Goal: Task Accomplishment & Management: Manage account settings

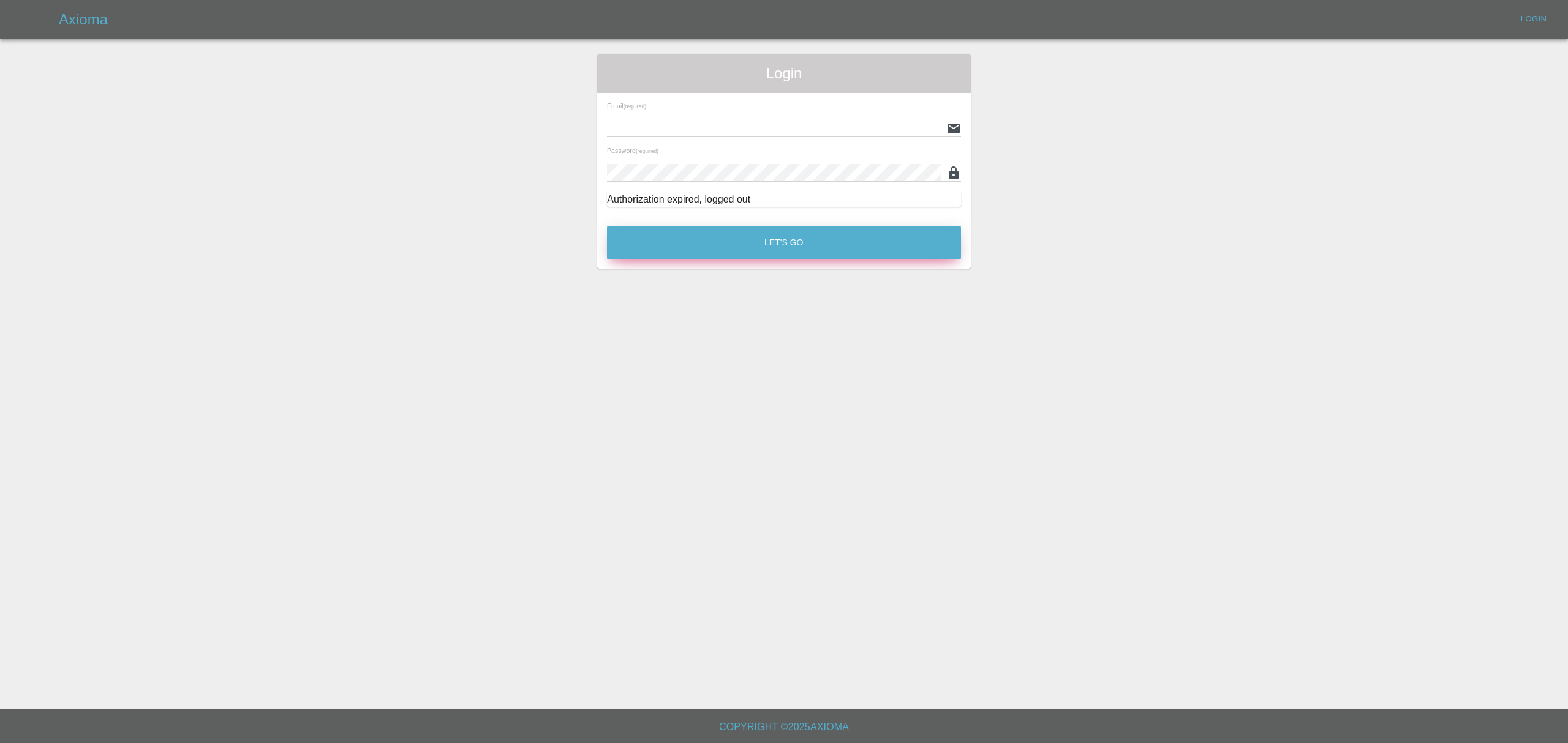
type input "stefano.sironi@axioma.co.uk"
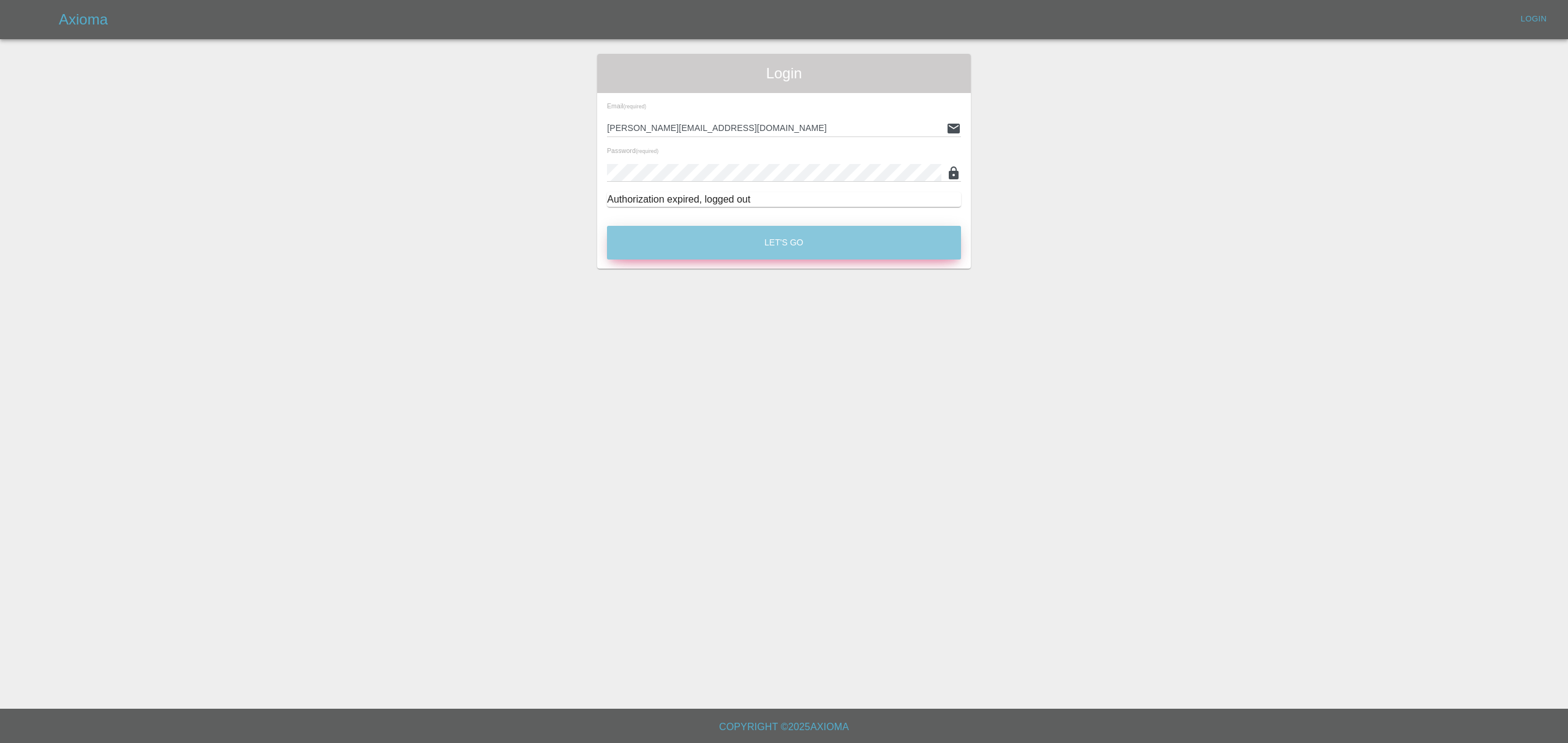
click at [757, 248] on button "Let's Go" at bounding box center [784, 242] width 354 height 34
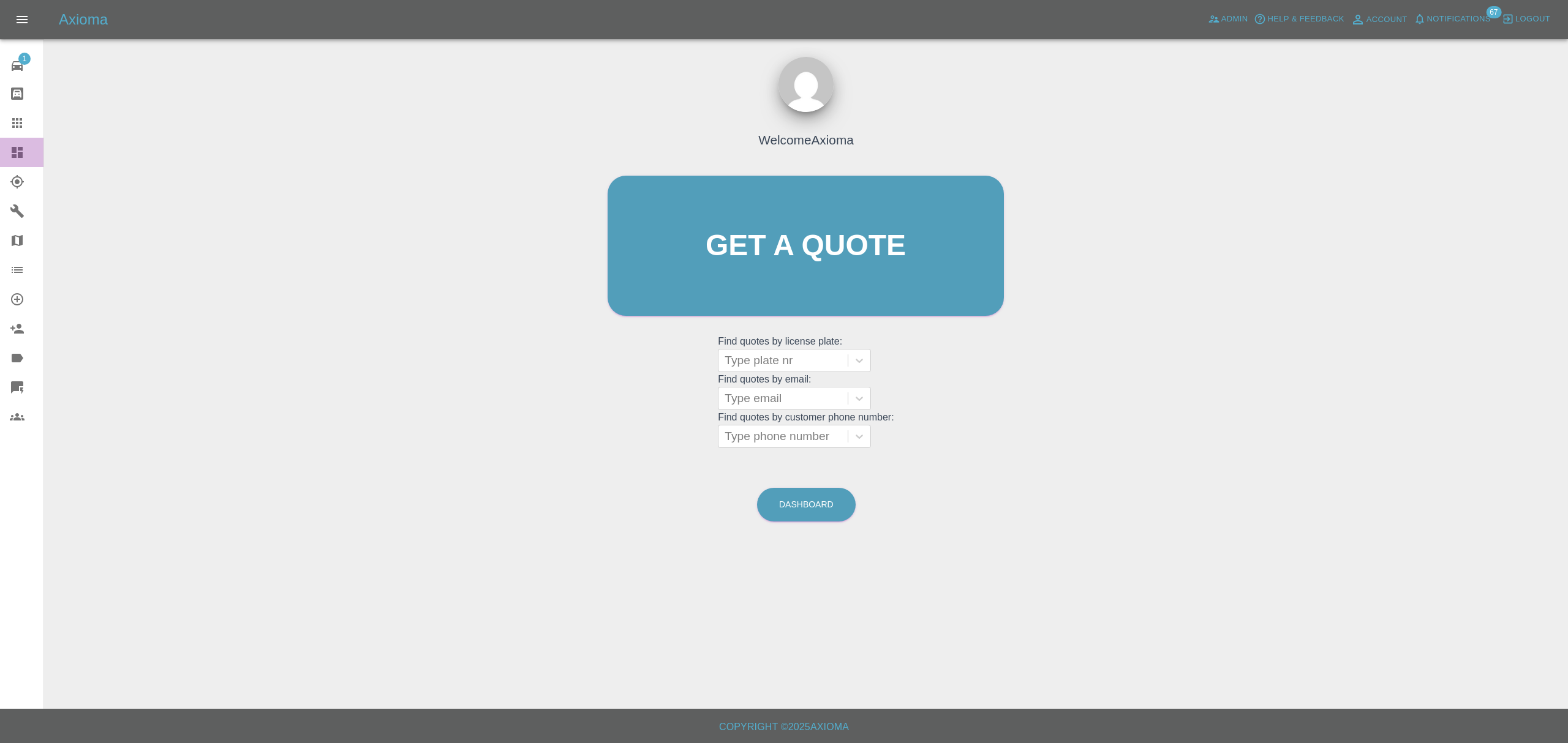
click at [28, 158] on div at bounding box center [26, 152] width 34 height 15
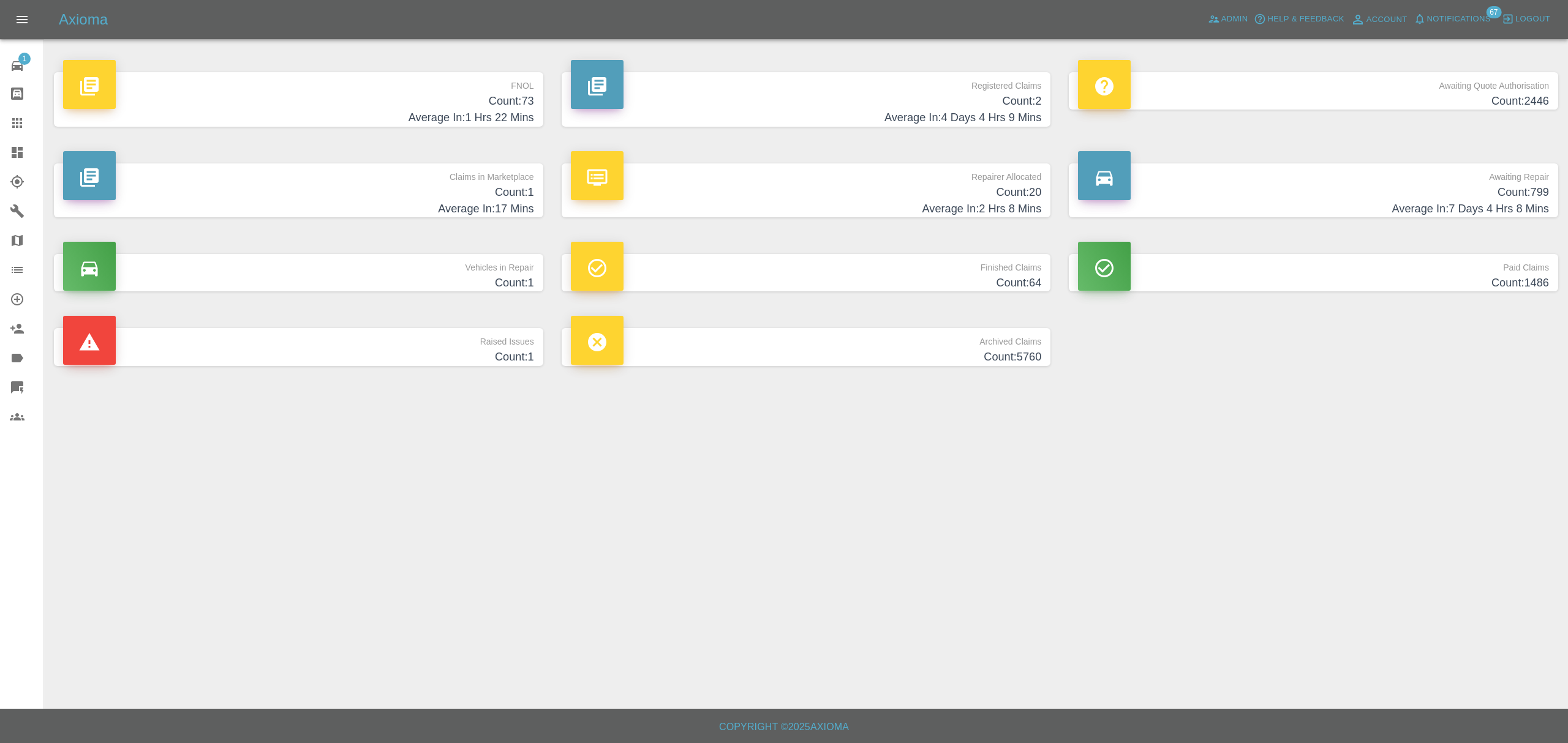
click at [392, 88] on p "FNOL" at bounding box center [298, 83] width 471 height 21
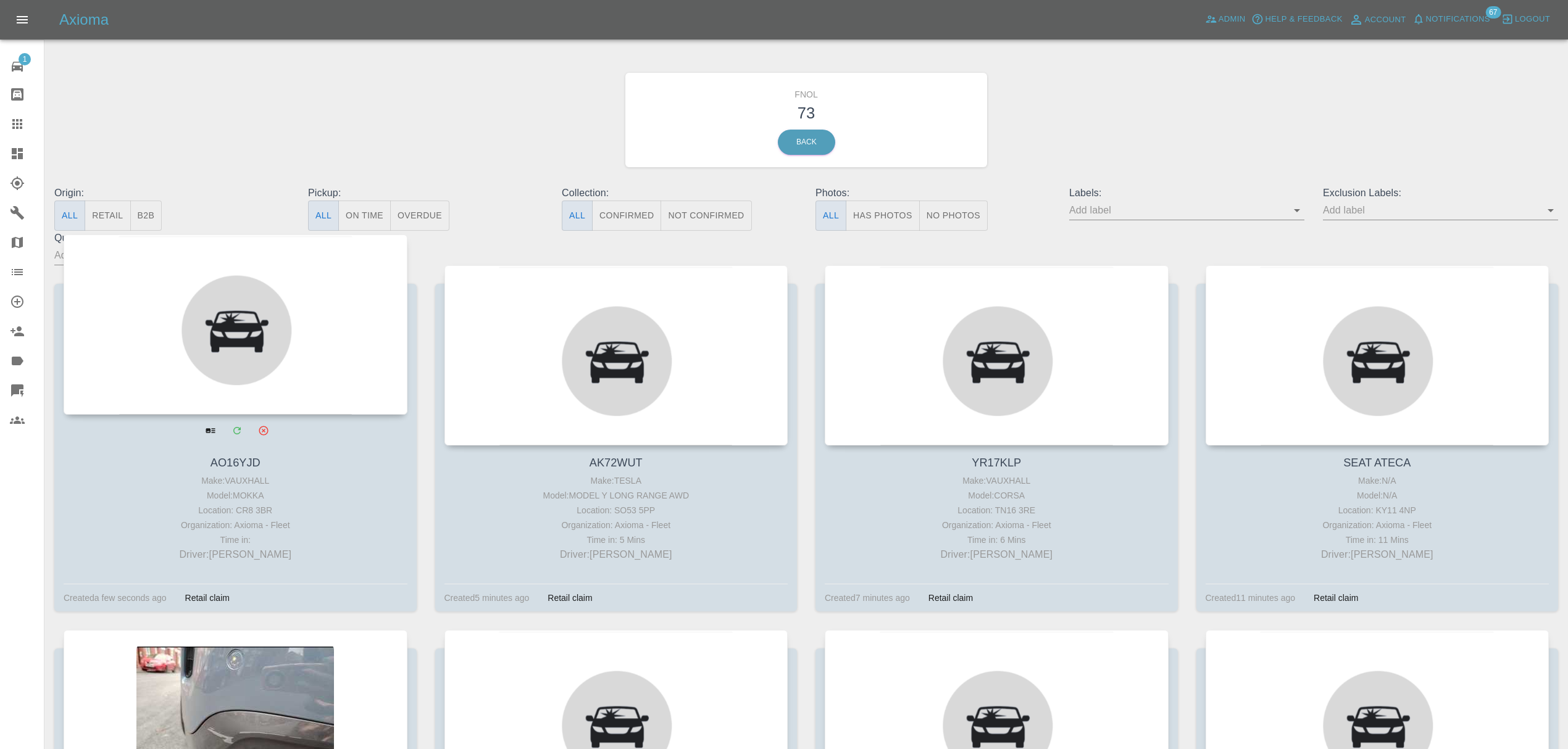
click at [253, 308] on div at bounding box center [235, 324] width 343 height 180
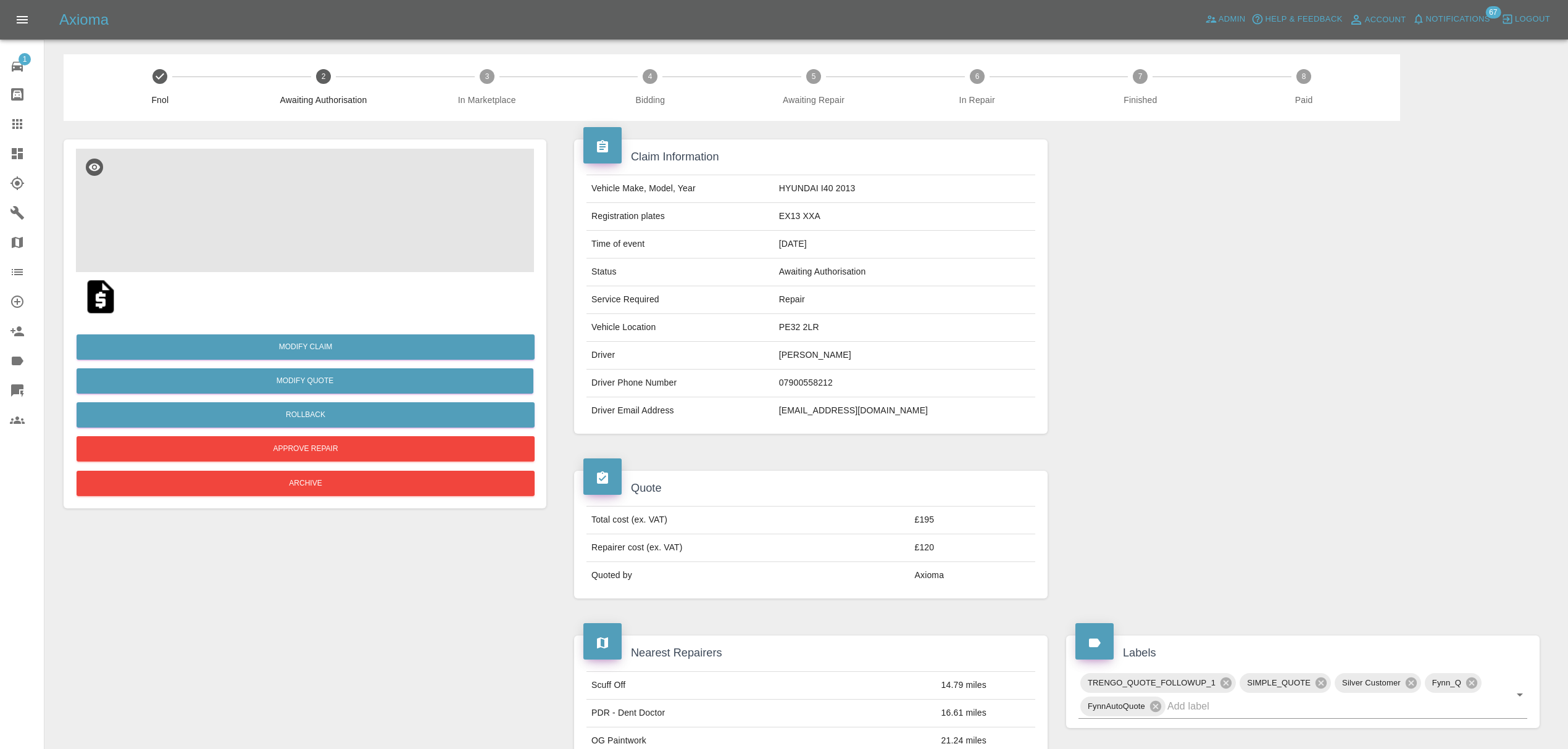
click at [332, 229] on img at bounding box center [305, 210] width 459 height 124
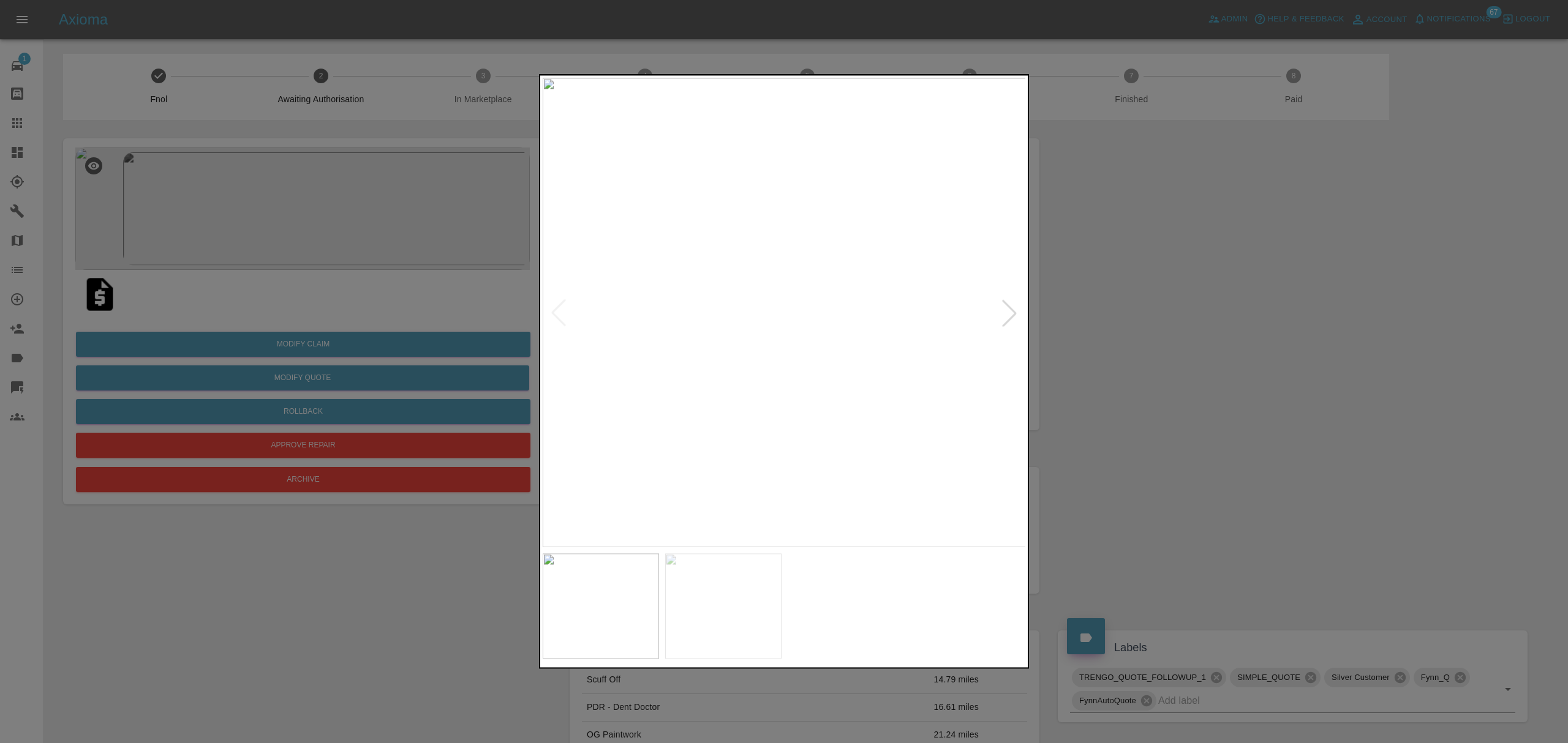
click at [1003, 307] on div at bounding box center [1010, 312] width 27 height 27
click at [1133, 305] on div at bounding box center [784, 372] width 1568 height 743
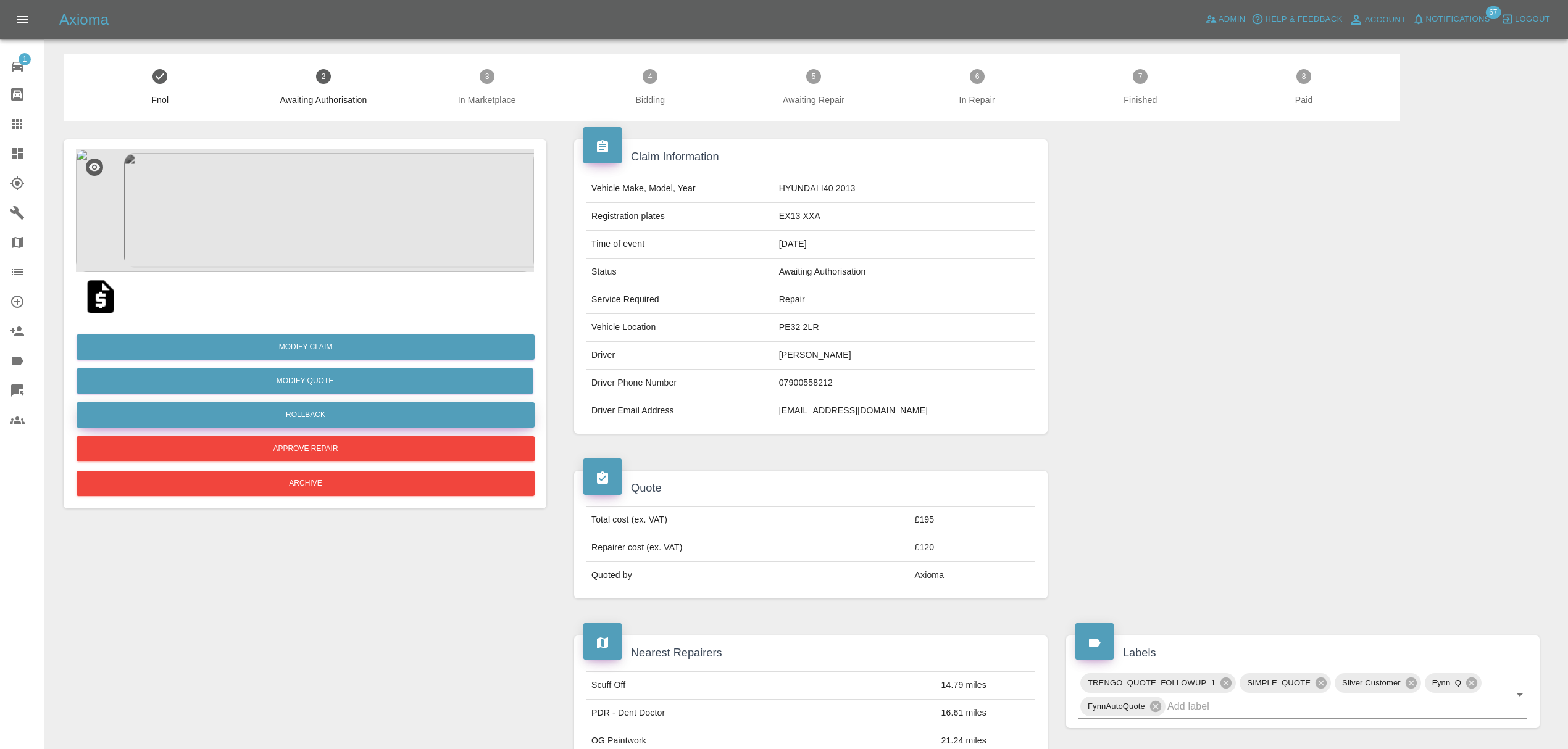
click at [305, 413] on button "Rollback" at bounding box center [305, 415] width 459 height 25
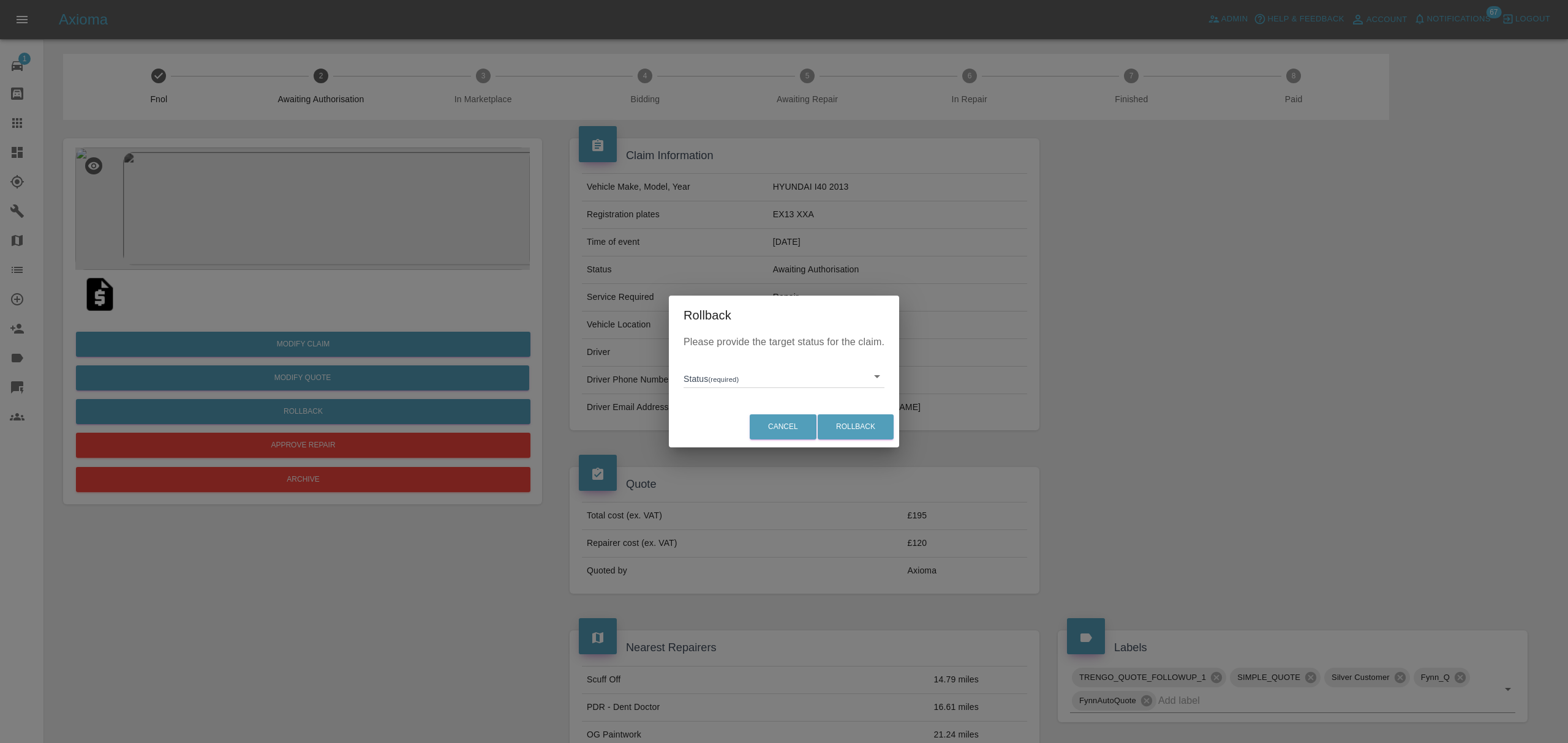
click at [746, 381] on body "Axioma Admin Help & Feedback Account Notifications 67 Logout 1 Repair home Body…" at bounding box center [784, 669] width 1568 height 1339
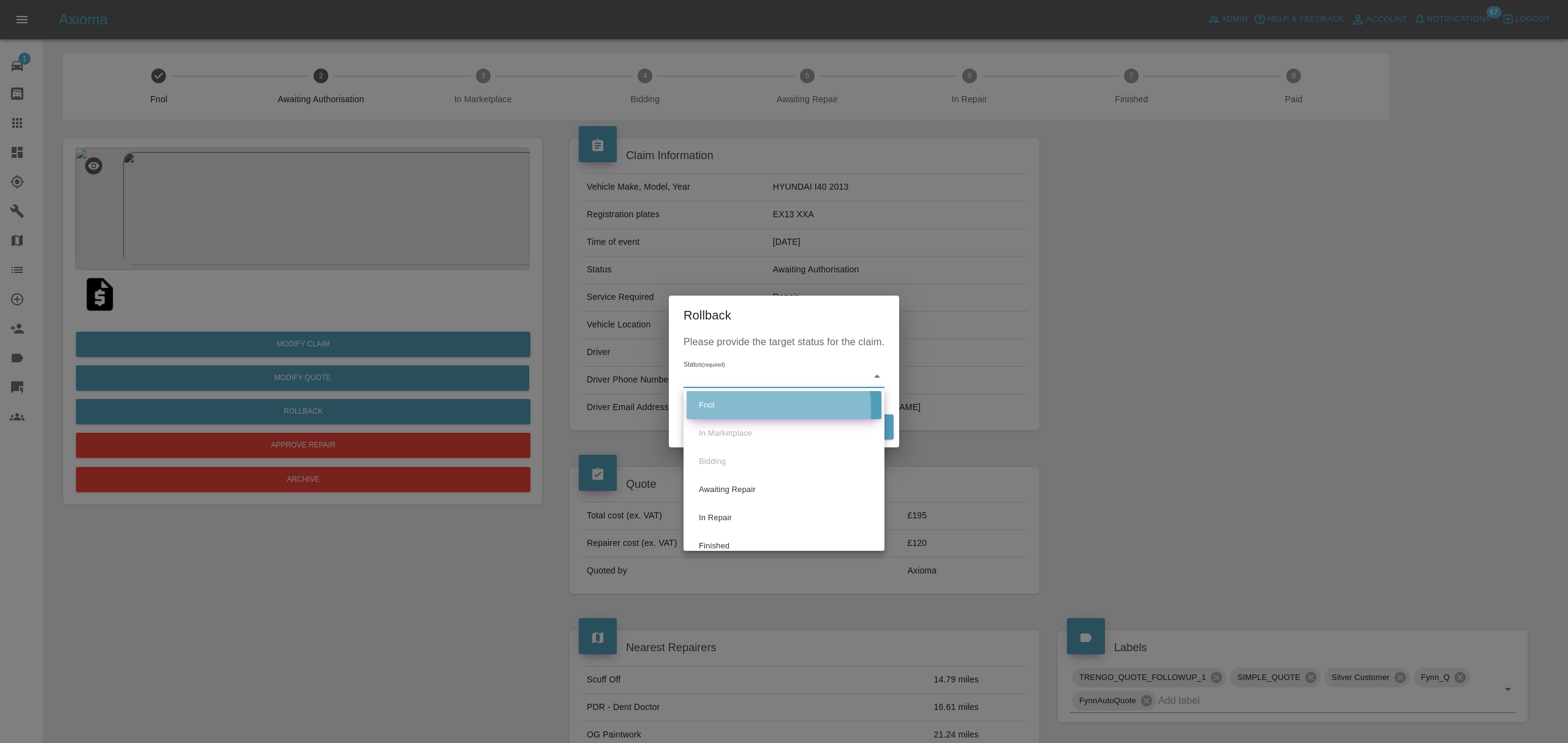
click at [738, 409] on li "Fnol" at bounding box center [783, 404] width 195 height 28
type input "fnol"
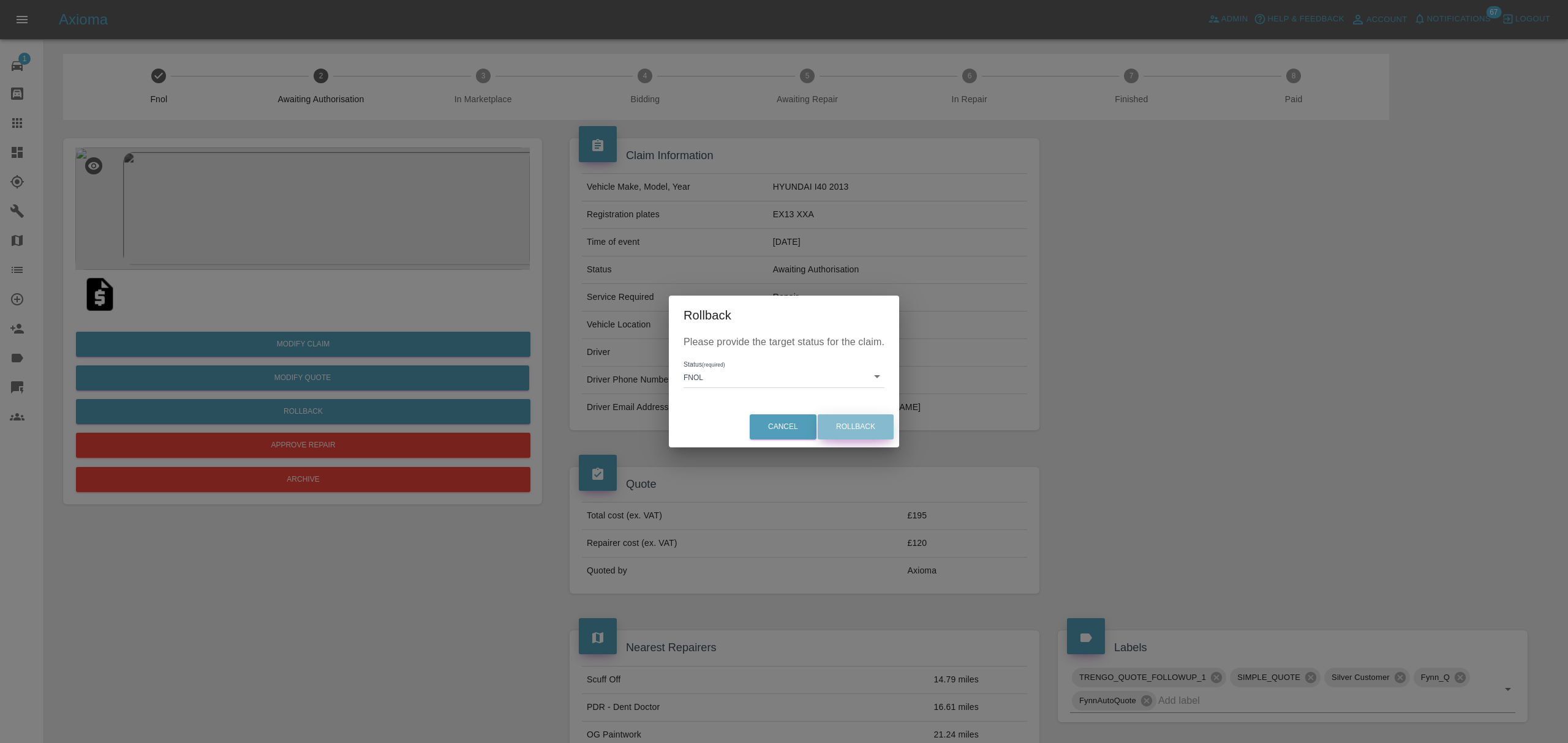
click at [863, 431] on button "Rollback" at bounding box center [856, 427] width 75 height 25
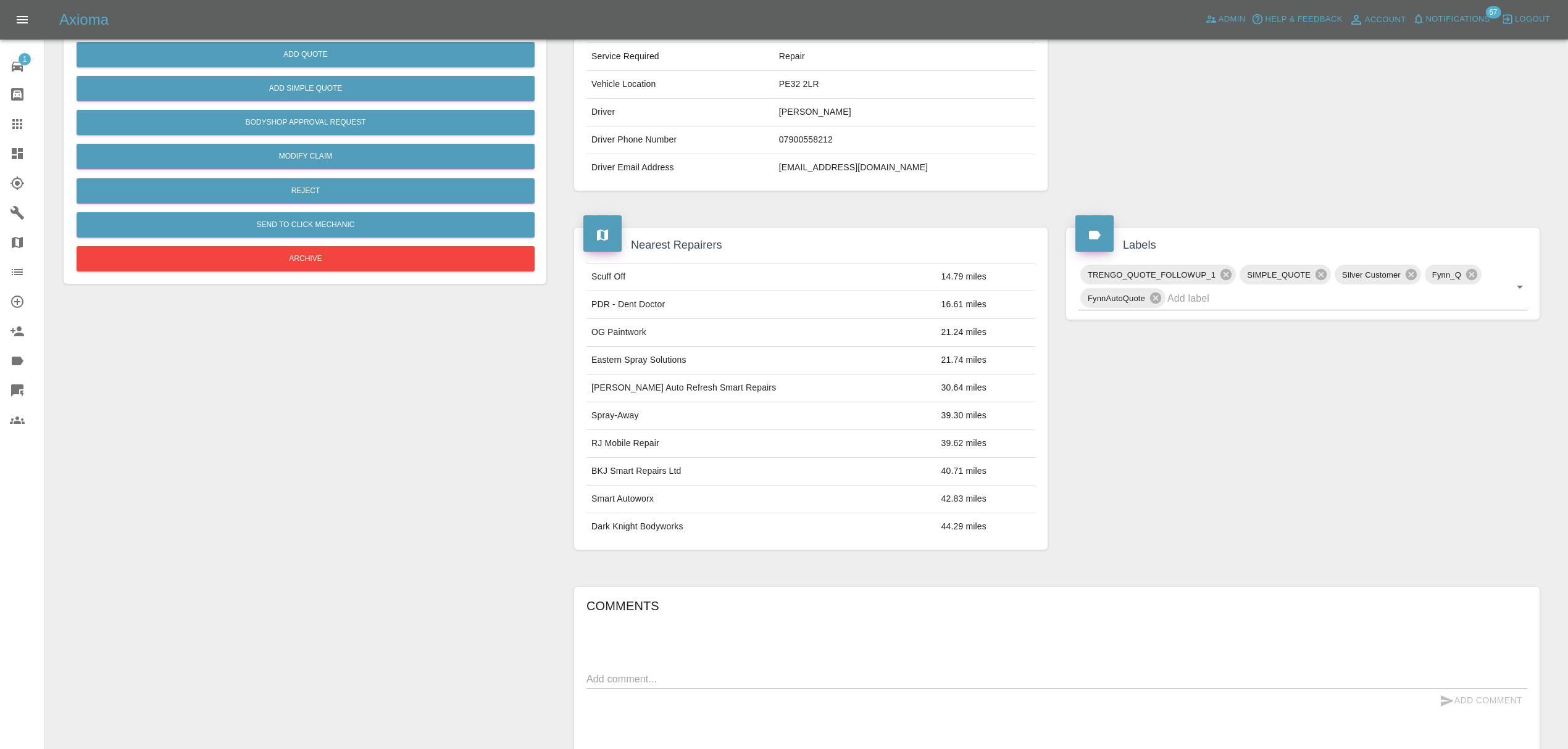
scroll to position [440, 0]
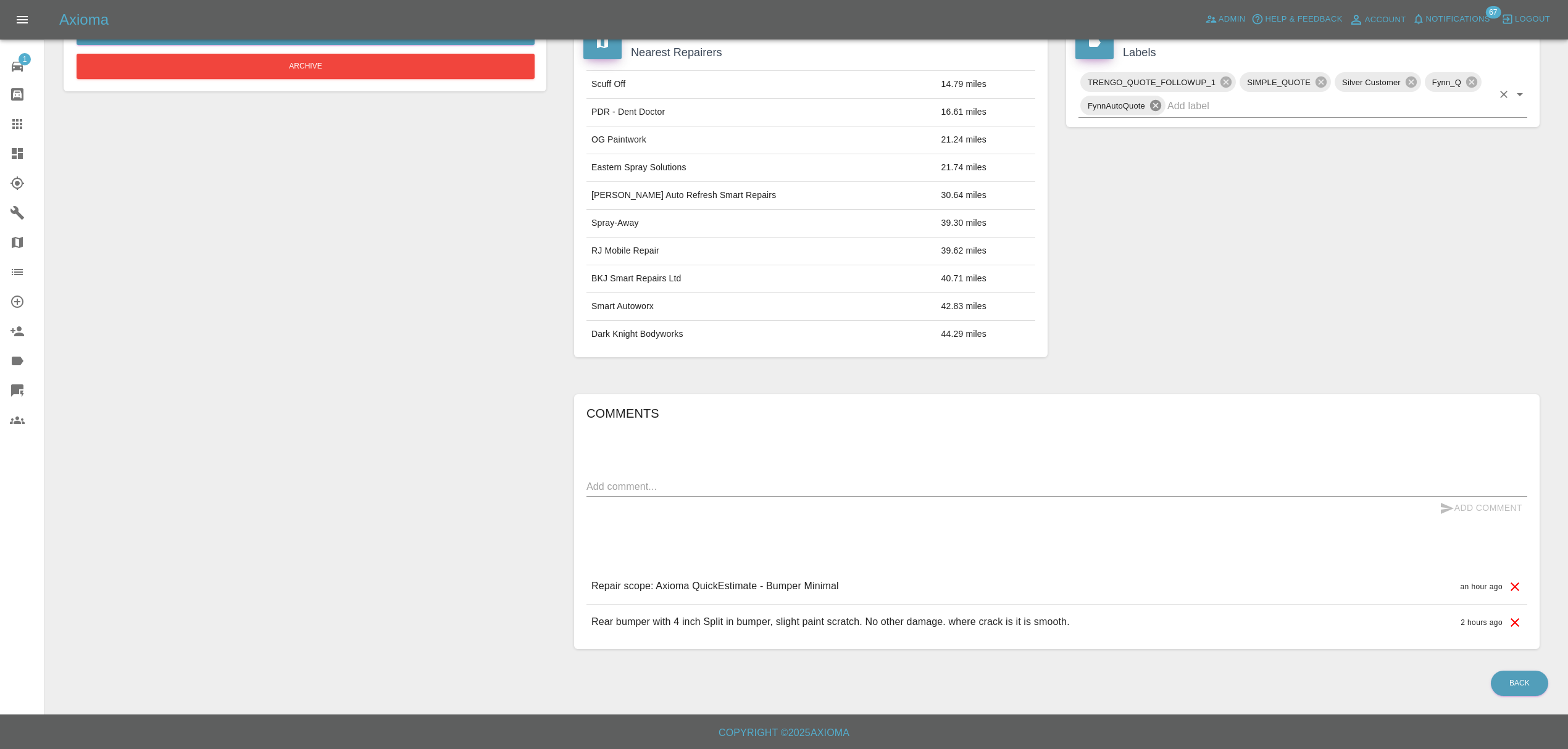
click at [1154, 106] on icon at bounding box center [1155, 105] width 11 height 11
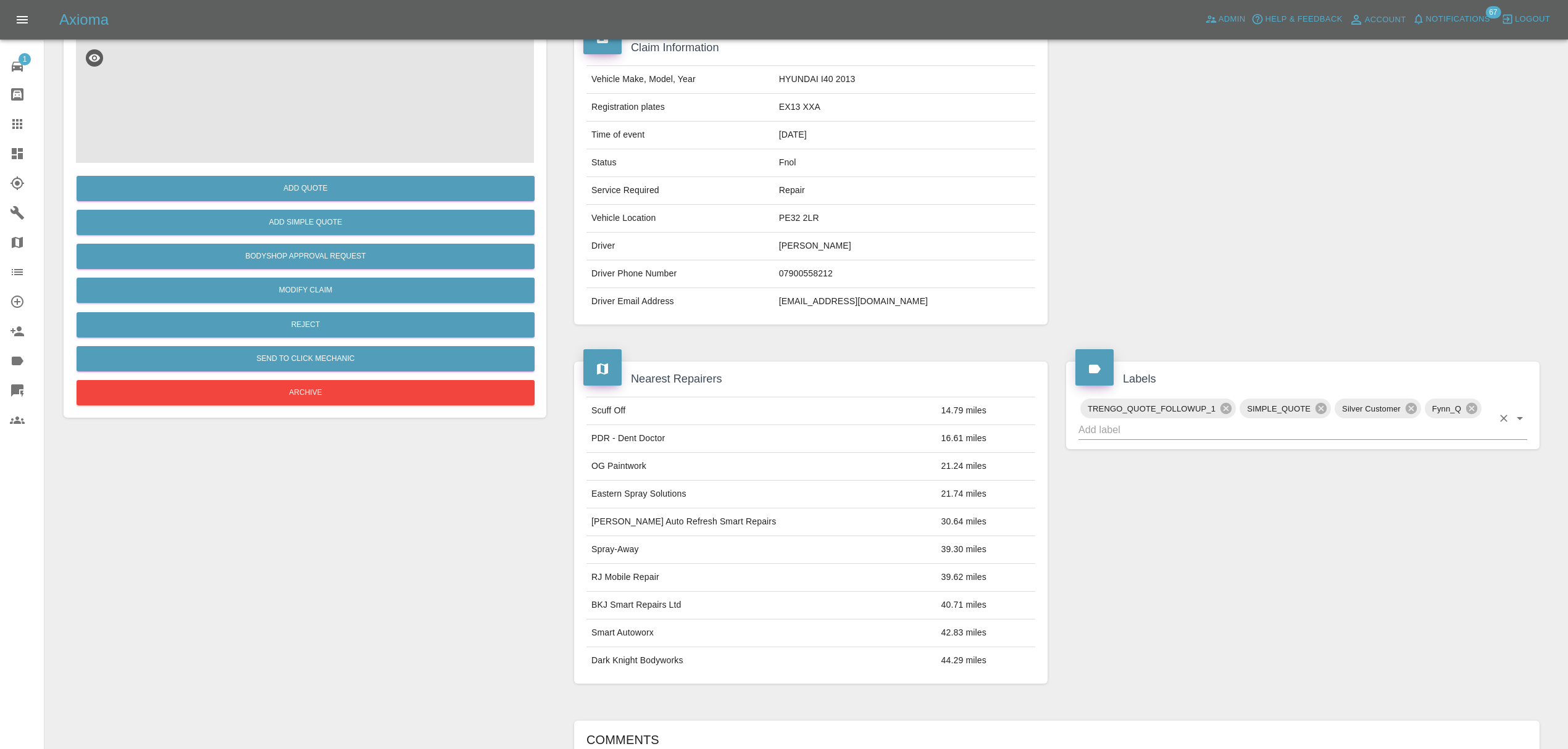
scroll to position [0, 0]
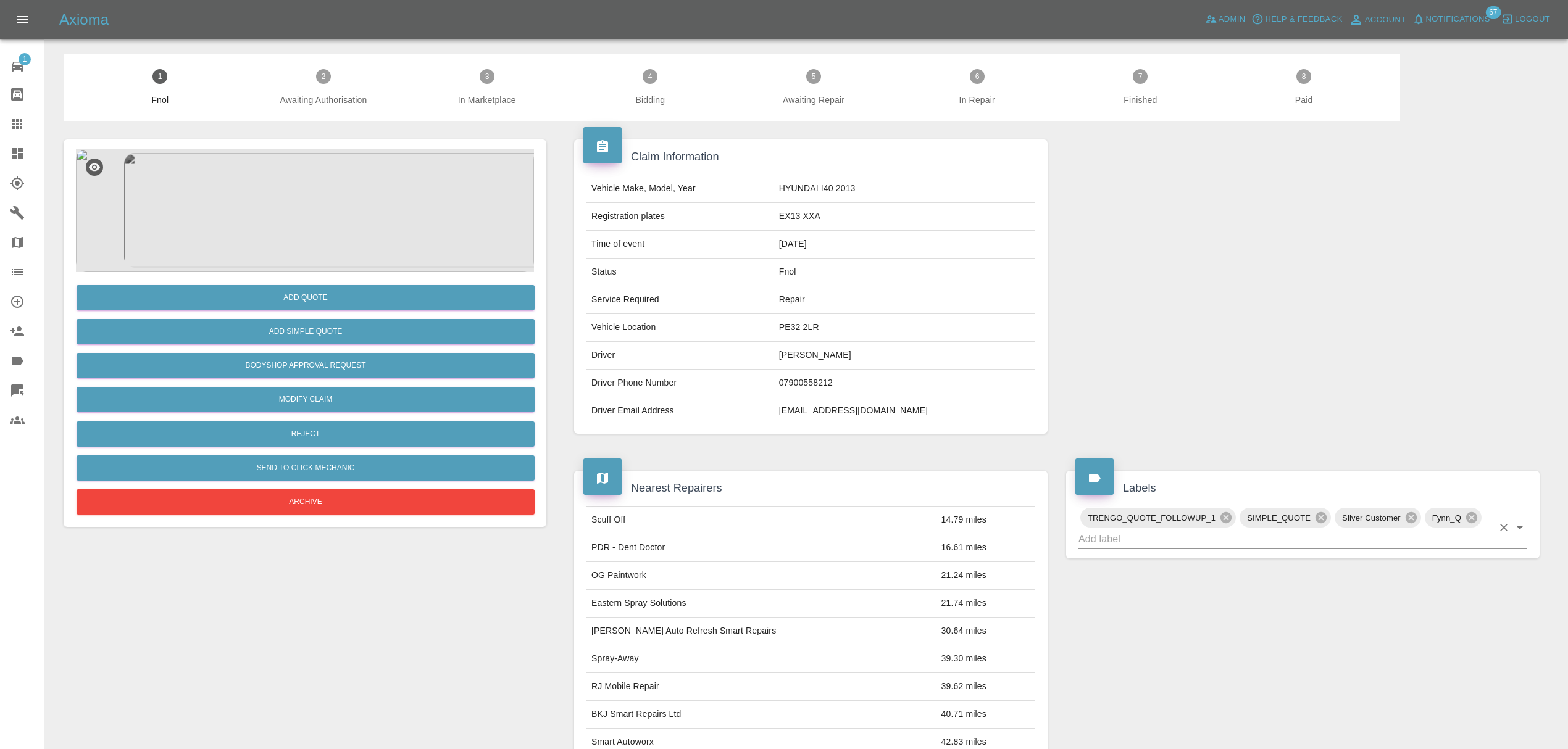
click at [1467, 11] on button "Notifications" at bounding box center [1452, 20] width 84 height 20
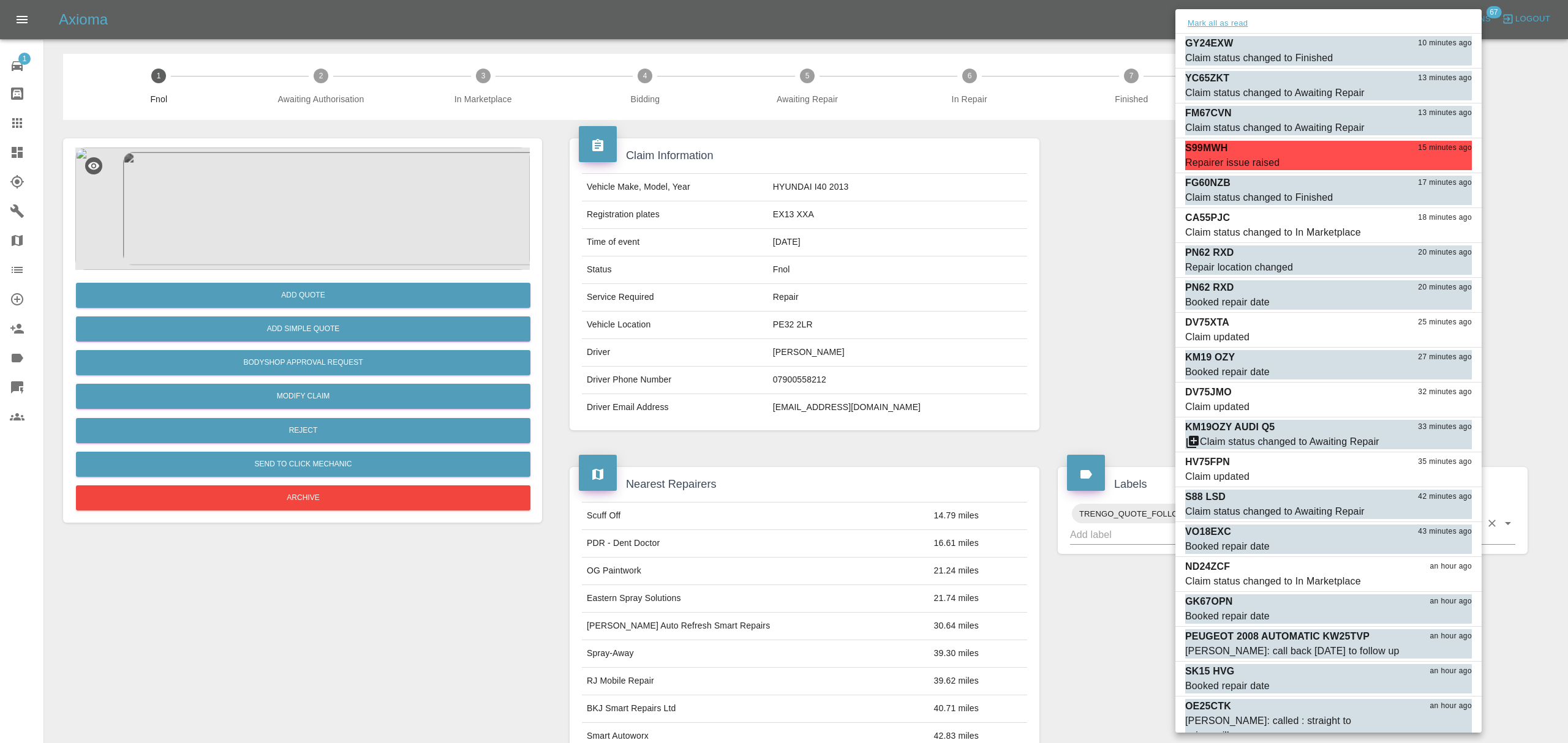
click at [1199, 24] on button "Mark all as read" at bounding box center [1217, 23] width 65 height 15
click at [1145, 236] on div at bounding box center [784, 372] width 1568 height 743
